Goal: Check status: Check status

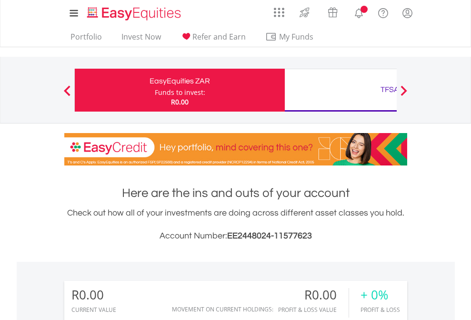
scroll to position [92, 150]
click at [155, 90] on div "Funds to invest:" at bounding box center [180, 93] width 51 height 10
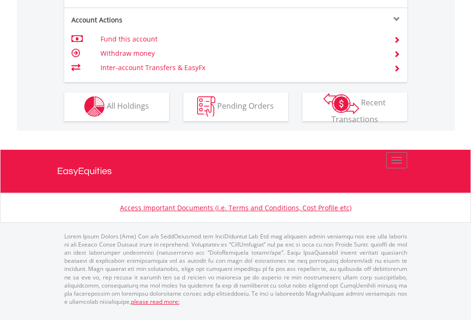
scroll to position [891, 0]
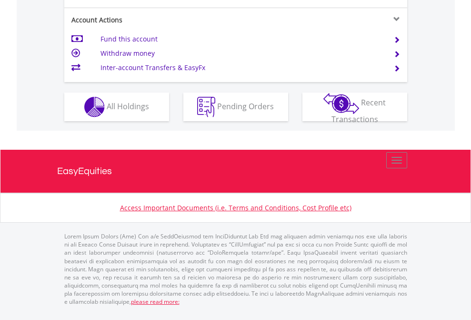
scroll to position [933, 0]
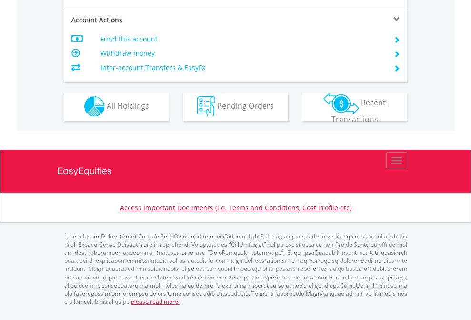
scroll to position [891, 0]
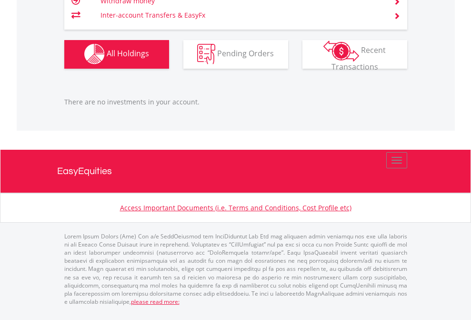
scroll to position [92, 150]
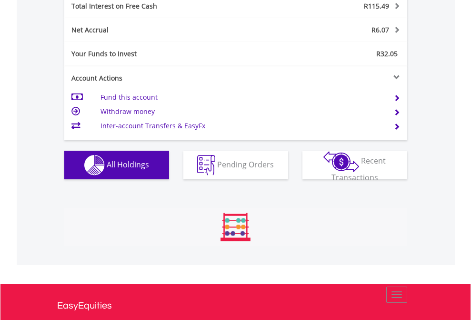
scroll to position [1098, 0]
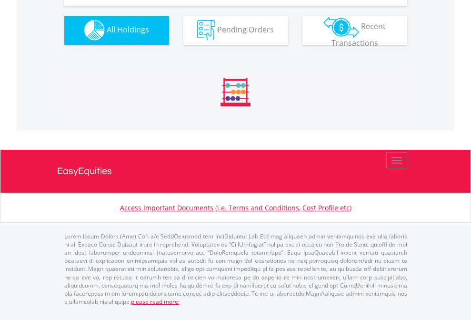
scroll to position [944, 0]
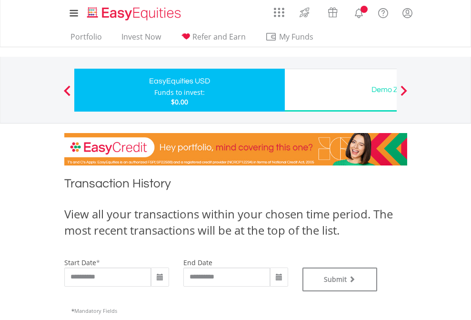
type input "**********"
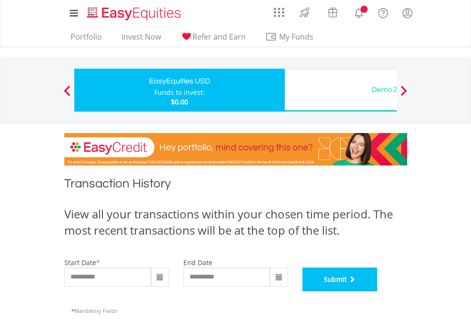
click at [378, 291] on button "Submit" at bounding box center [340, 279] width 75 height 24
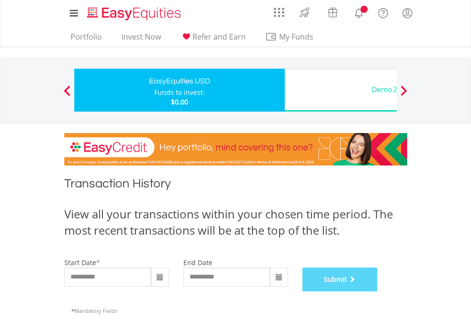
scroll to position [387, 0]
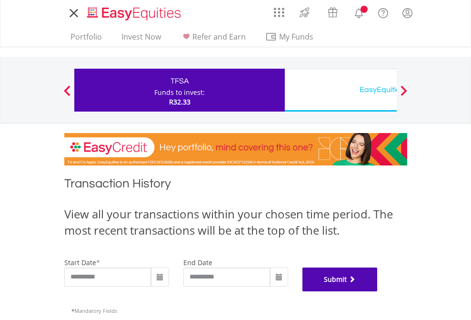
click at [378, 291] on button "Submit" at bounding box center [340, 279] width 75 height 24
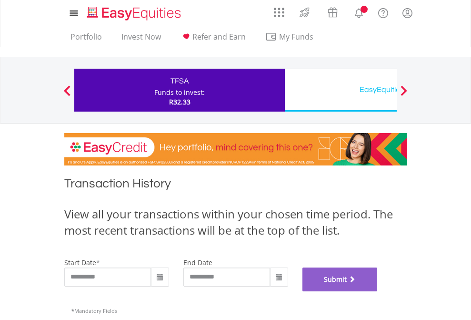
scroll to position [387, 0]
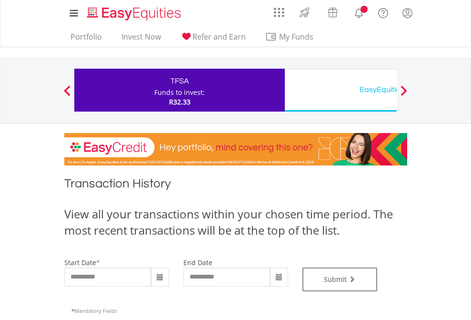
click at [341, 90] on div "EasyEquities USD" at bounding box center [390, 89] width 199 height 13
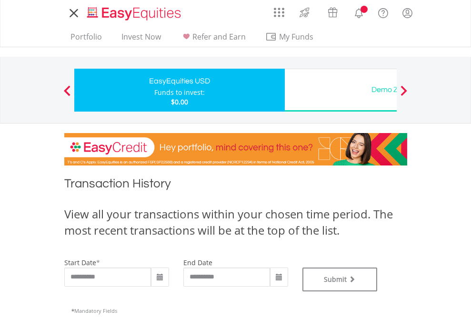
type input "**********"
